Goal: Transaction & Acquisition: Purchase product/service

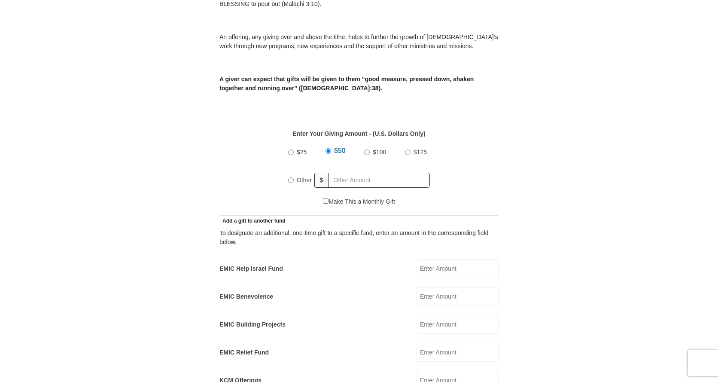
drag, startPoint x: 367, startPoint y: 140, endPoint x: 363, endPoint y: 147, distance: 7.9
click at [367, 149] on input "$100" at bounding box center [367, 152] width 6 height 6
radio input "true"
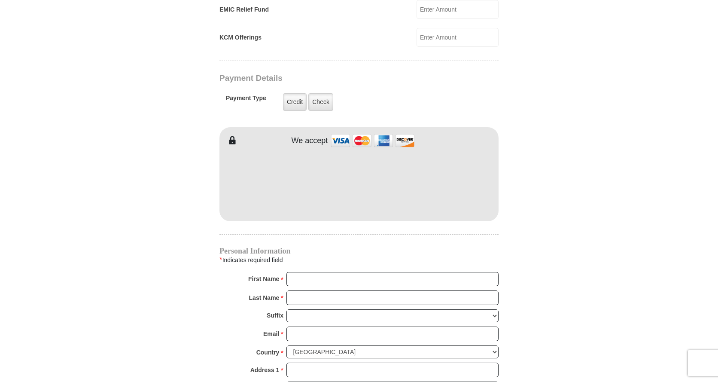
scroll to position [644, 0]
click at [325, 271] on input "First Name *" at bounding box center [392, 278] width 212 height 15
type input "[PERSON_NAME]"
click at [337, 289] on input "Last Name *" at bounding box center [392, 296] width 212 height 15
type input "Crow"
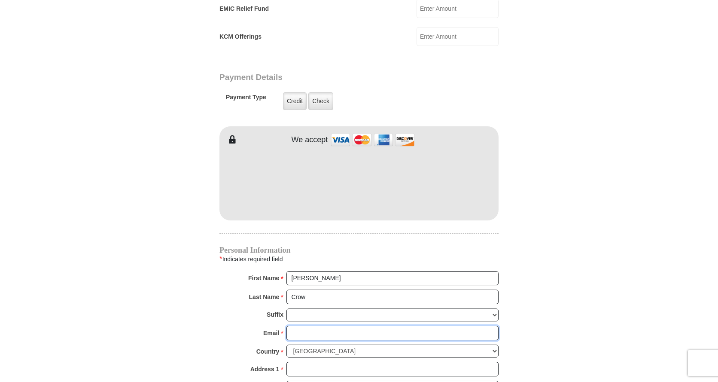
click at [341, 326] on input "Email *" at bounding box center [392, 333] width 212 height 15
type input "[EMAIL_ADDRESS][DOMAIN_NAME]"
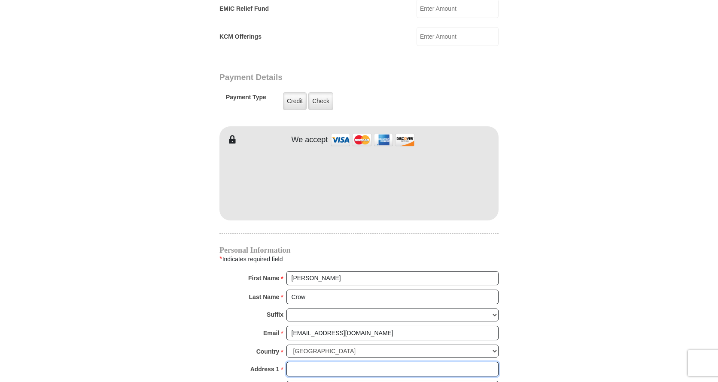
type input "[STREET_ADDRESS]"
type input "[GEOGRAPHIC_DATA]"
select select "AR"
type input "72740-7633"
type input "4797894268"
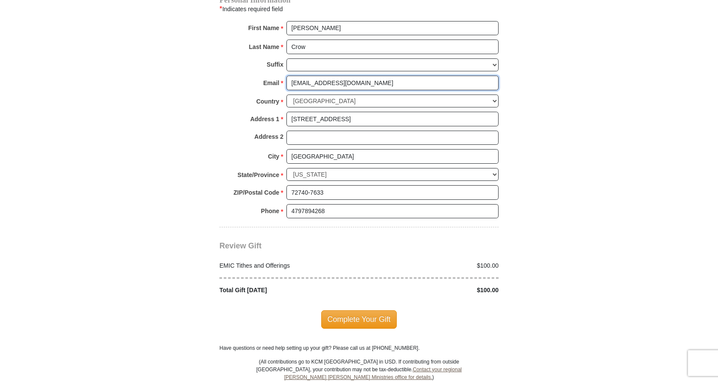
scroll to position [945, 0]
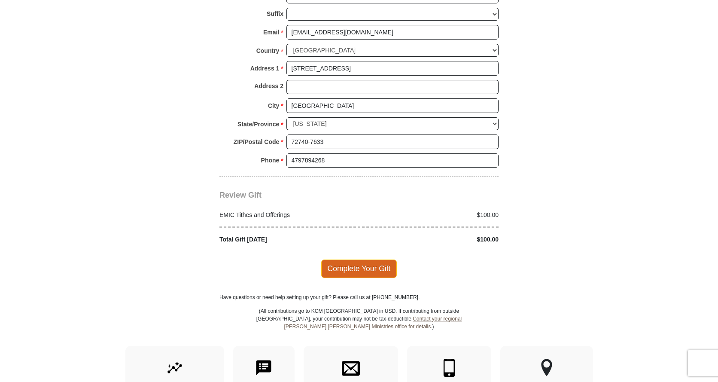
click at [358, 261] on span "Complete Your Gift" at bounding box center [359, 268] width 76 height 18
